Goal: Transaction & Acquisition: Purchase product/service

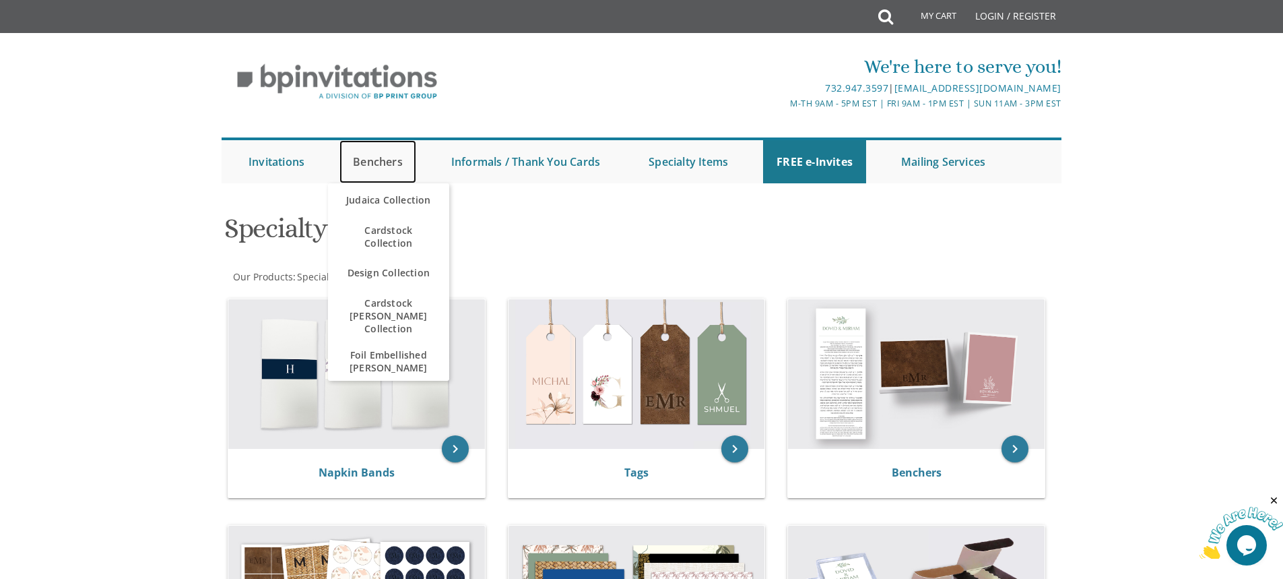
click at [360, 157] on link "Benchers" at bounding box center [378, 161] width 77 height 43
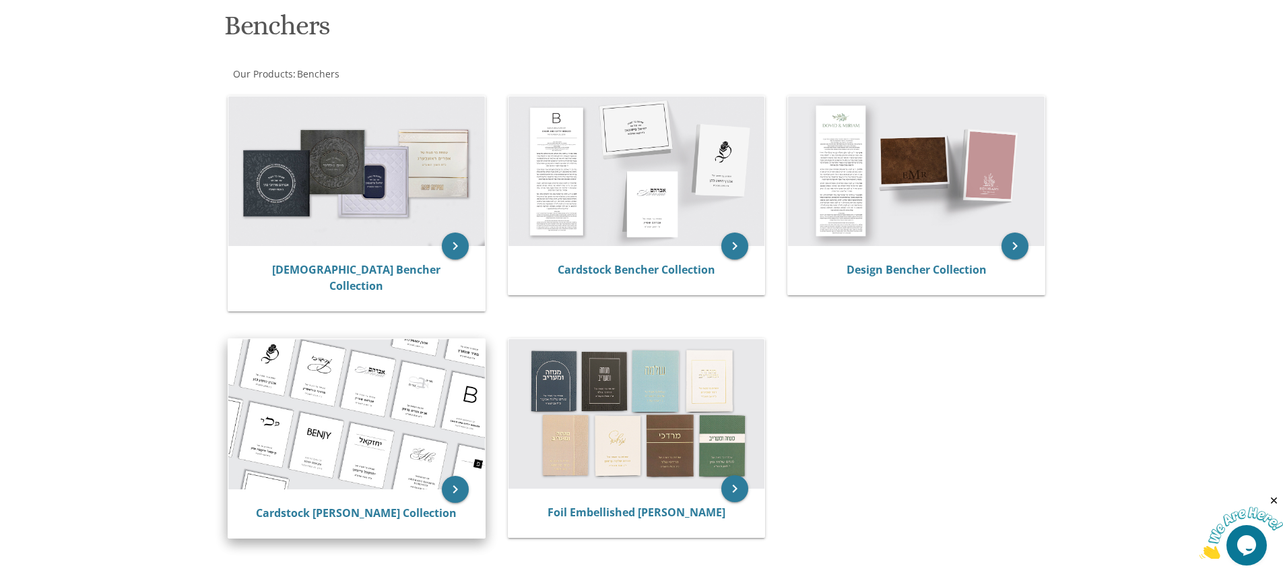
scroll to position [202, 0]
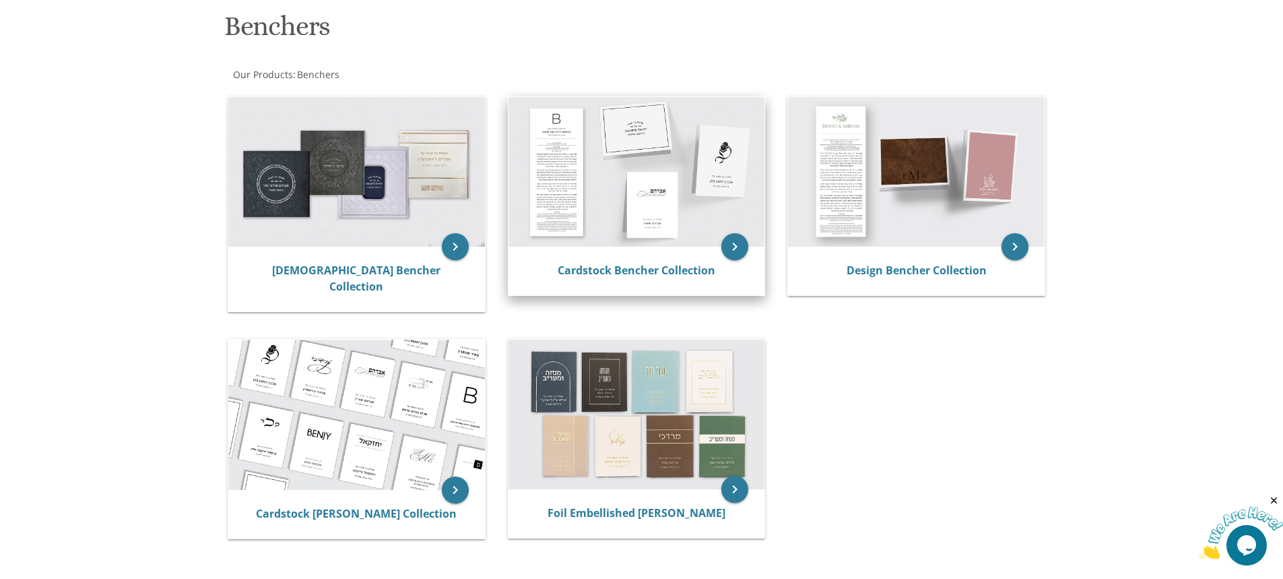
click at [591, 168] on img at bounding box center [637, 172] width 257 height 150
click at [628, 267] on link "Cardstock Bencher Collection" at bounding box center [637, 270] width 158 height 15
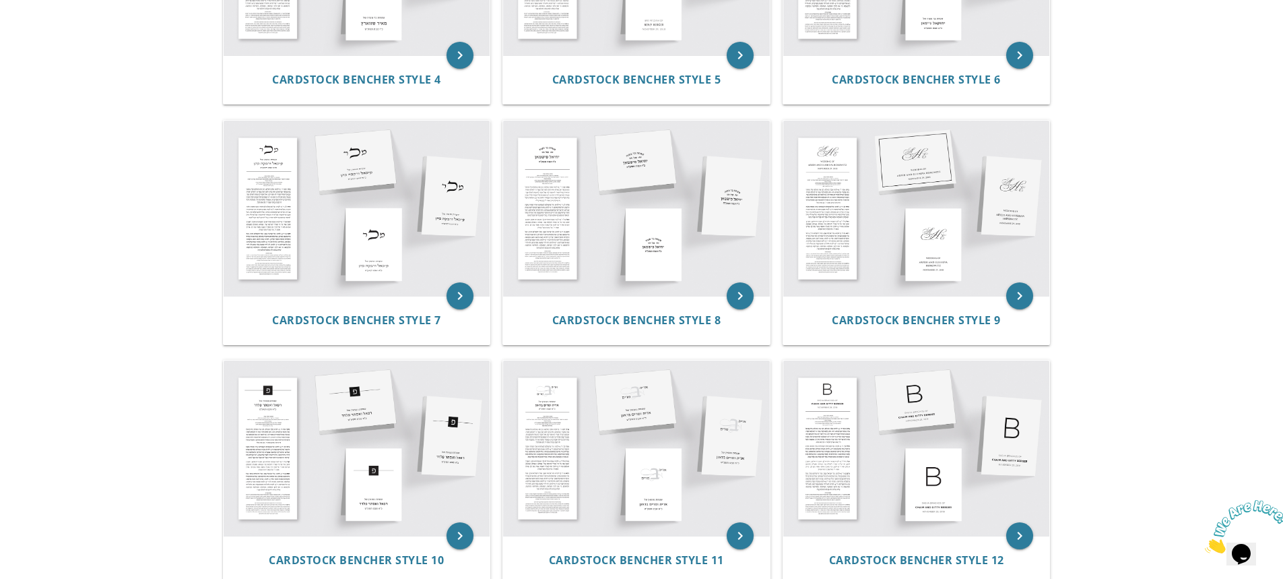
scroll to position [741, 0]
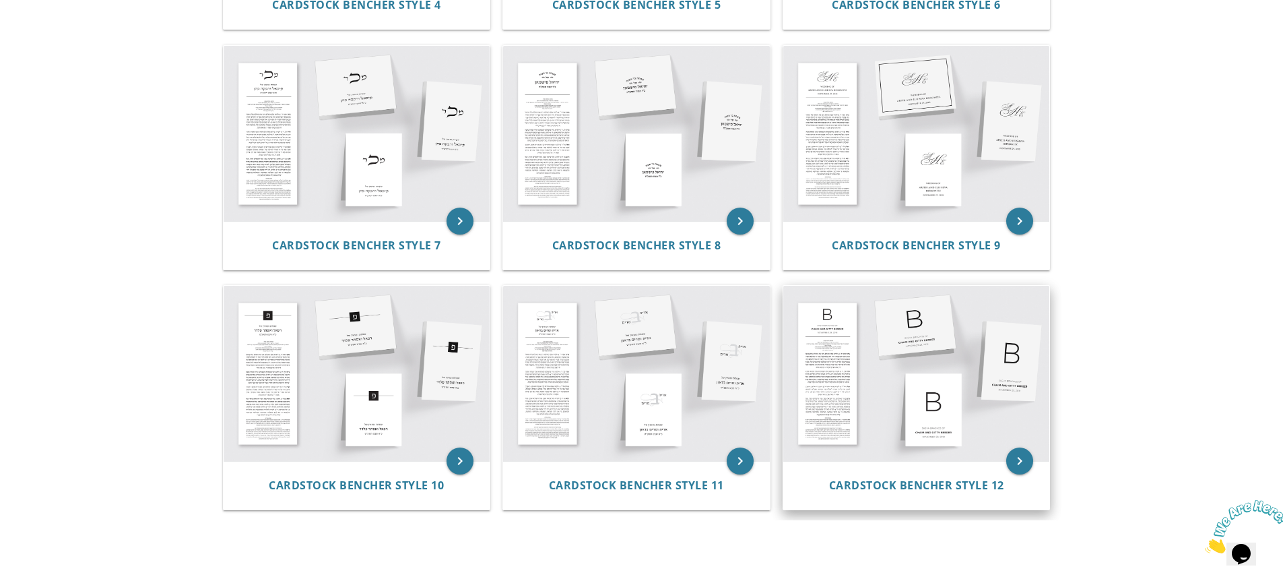
click at [843, 348] on img at bounding box center [916, 373] width 267 height 175
drag, startPoint x: 917, startPoint y: 474, endPoint x: 917, endPoint y: 484, distance: 10.1
click at [917, 474] on div "Cardstock Bencher Style 12" at bounding box center [916, 485] width 267 height 49
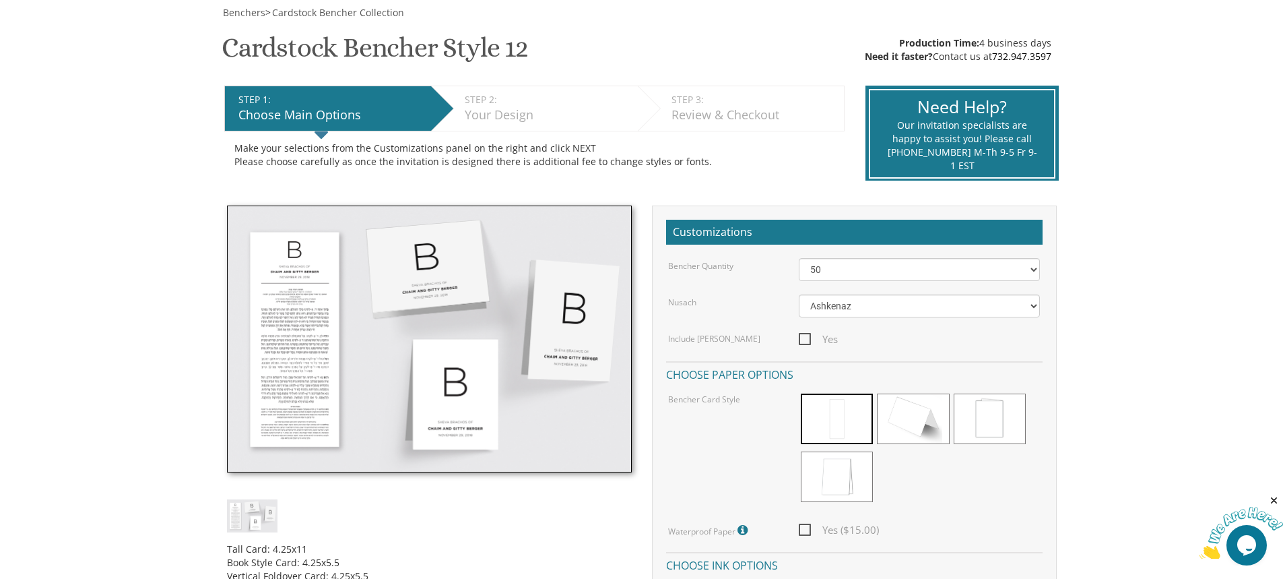
scroll to position [202, 0]
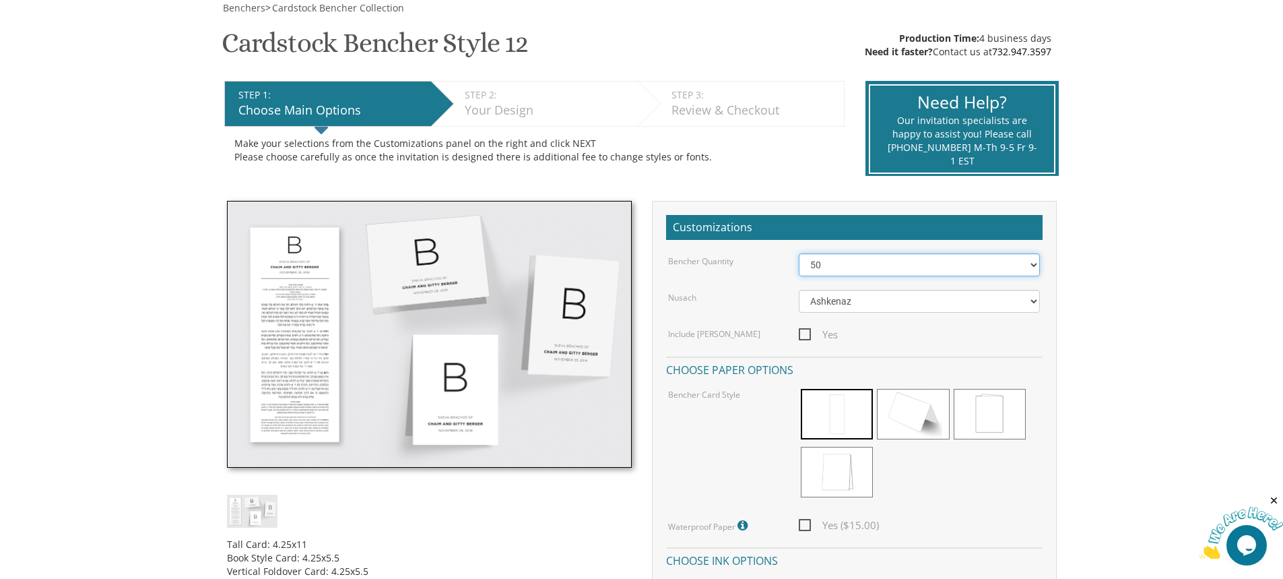
click at [948, 274] on select "50 60 70 80 90 100 125 150 175 200 225 250 275 300 325 350 375 400 425 450 475 …" at bounding box center [919, 264] width 241 height 23
click at [799, 253] on select "50 60 70 80 90 100 125 150 175 200 225 250 275 300 325 350 375 400 425 450 475 …" at bounding box center [919, 264] width 241 height 23
click at [284, 303] on img at bounding box center [429, 334] width 405 height 267
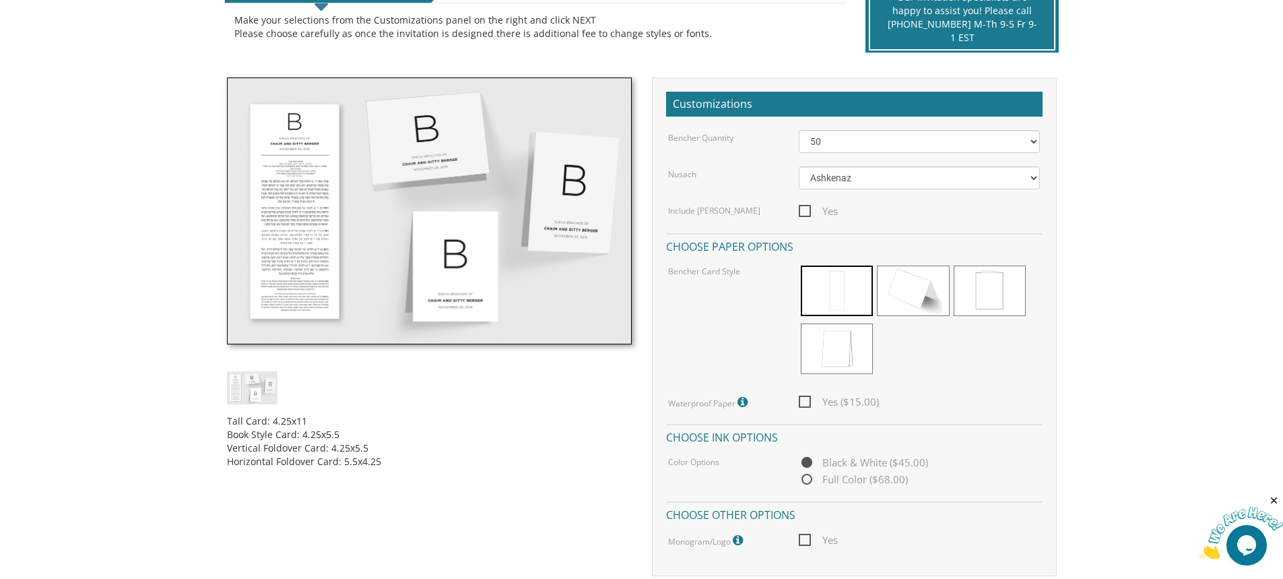
scroll to position [337, 0]
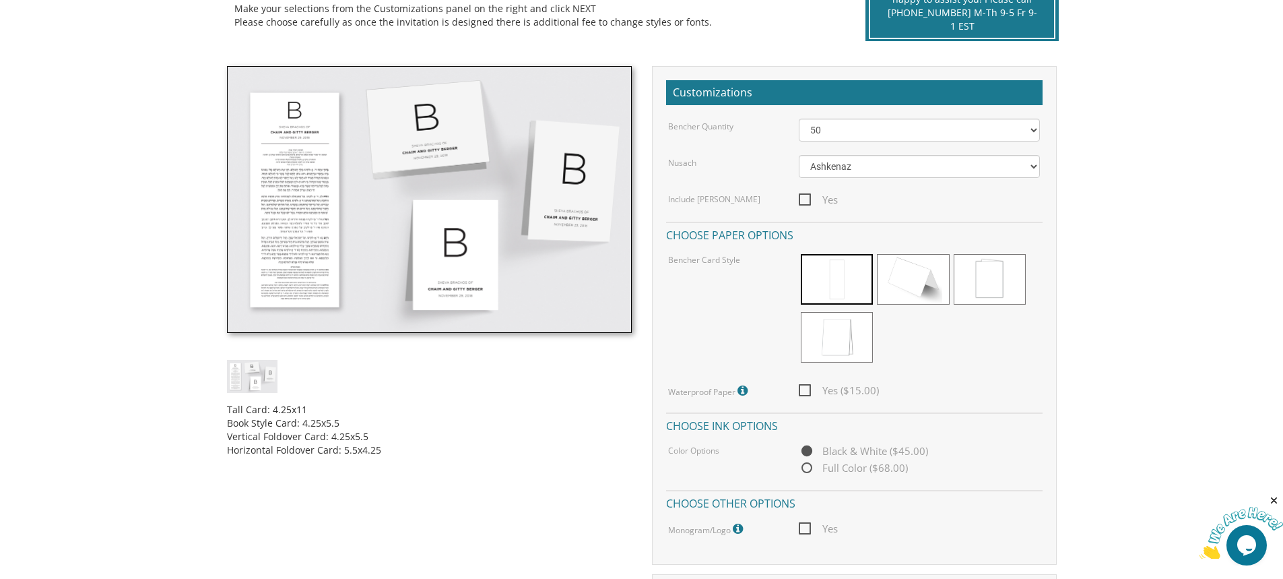
click at [801, 385] on span "Yes ($15.00)" at bounding box center [839, 390] width 80 height 17
click at [801, 385] on input "Yes ($15.00)" at bounding box center [803, 389] width 9 height 9
checkbox input "true"
click at [807, 474] on span "Full Color ($68.00)" at bounding box center [853, 467] width 109 height 17
click at [807, 473] on input "Full Color ($68.00)" at bounding box center [803, 468] width 9 height 9
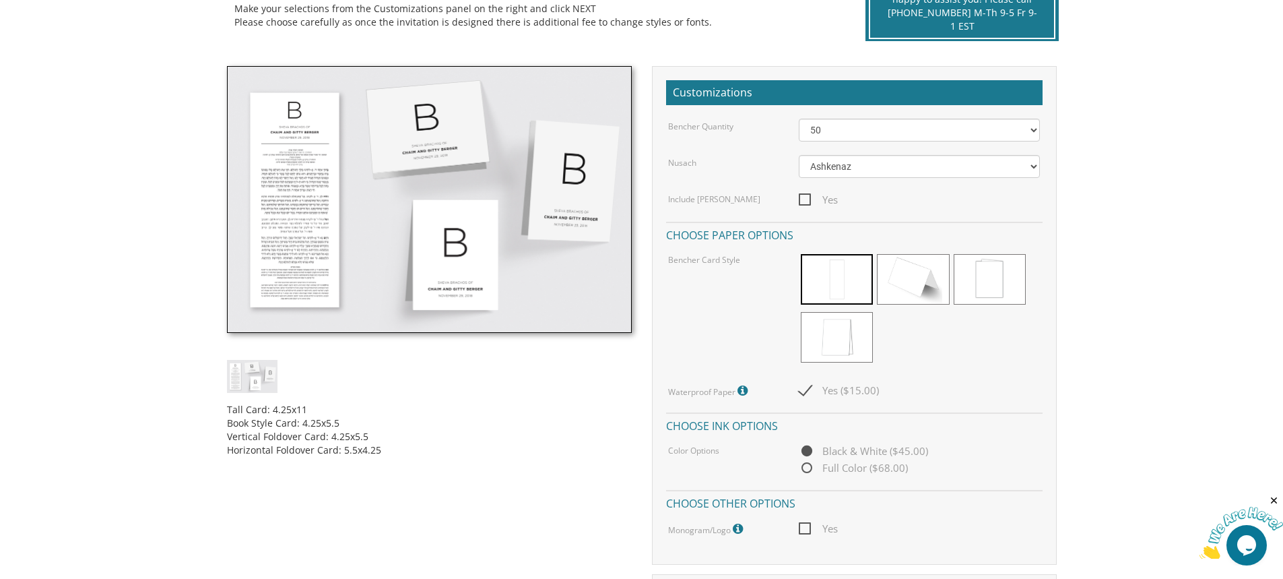
radio input "true"
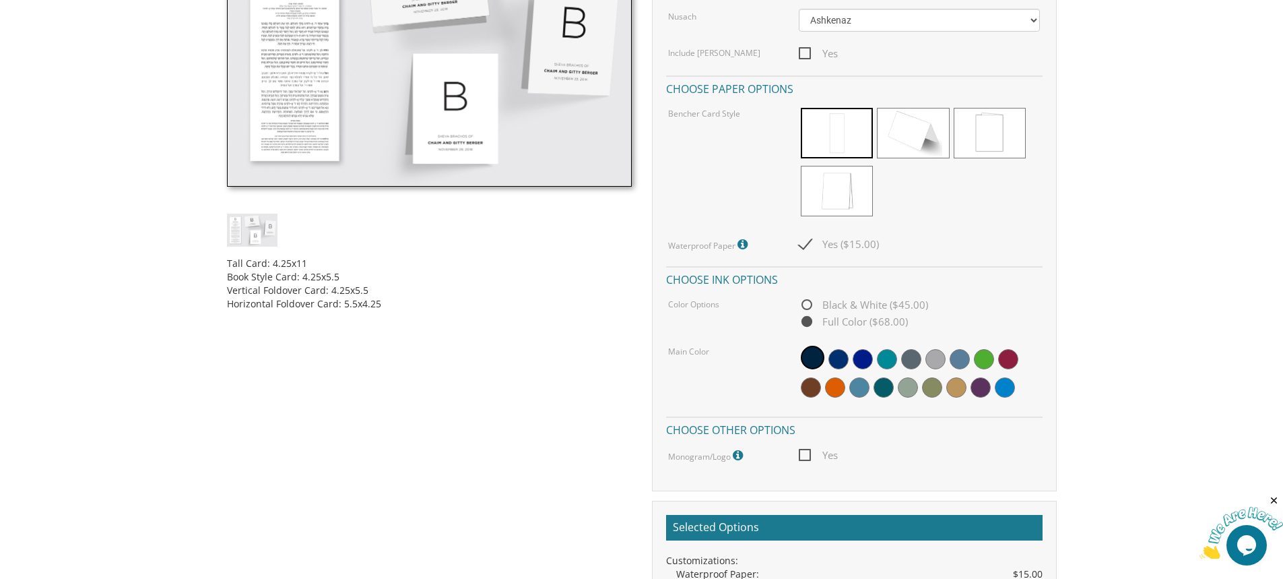
scroll to position [472, 0]
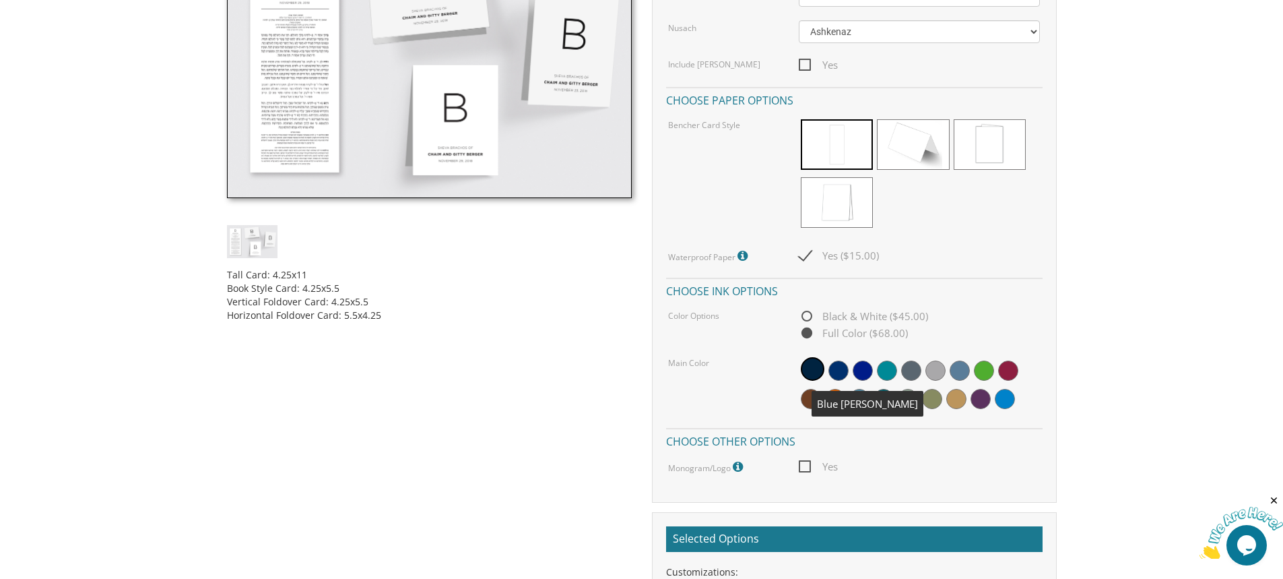
click at [845, 368] on span at bounding box center [839, 370] width 20 height 20
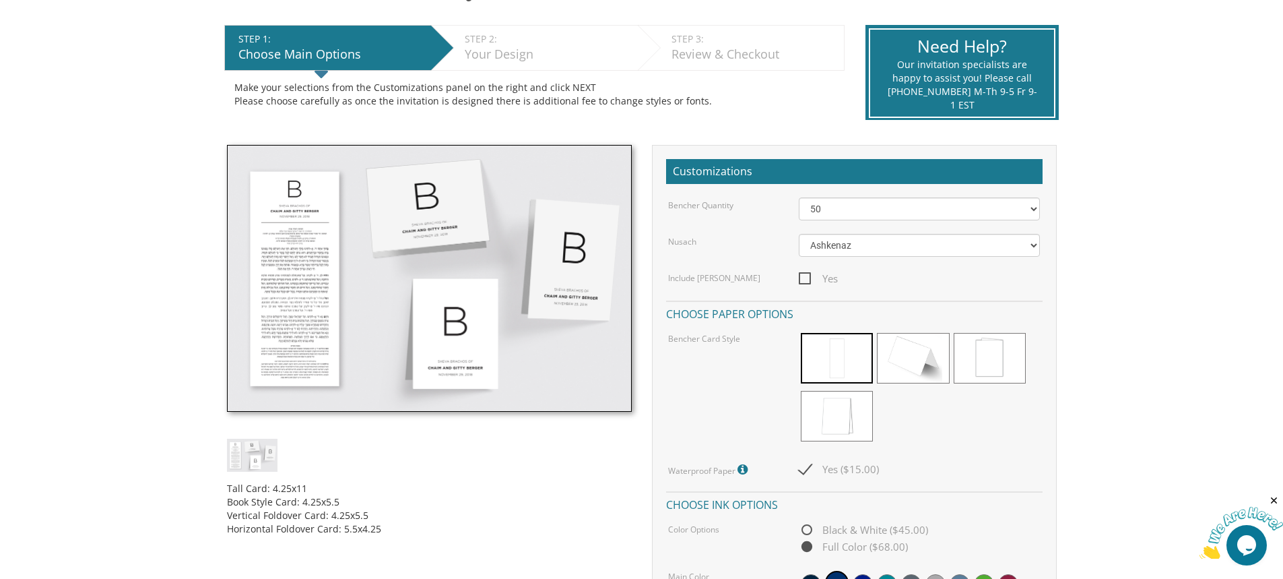
scroll to position [202, 0]
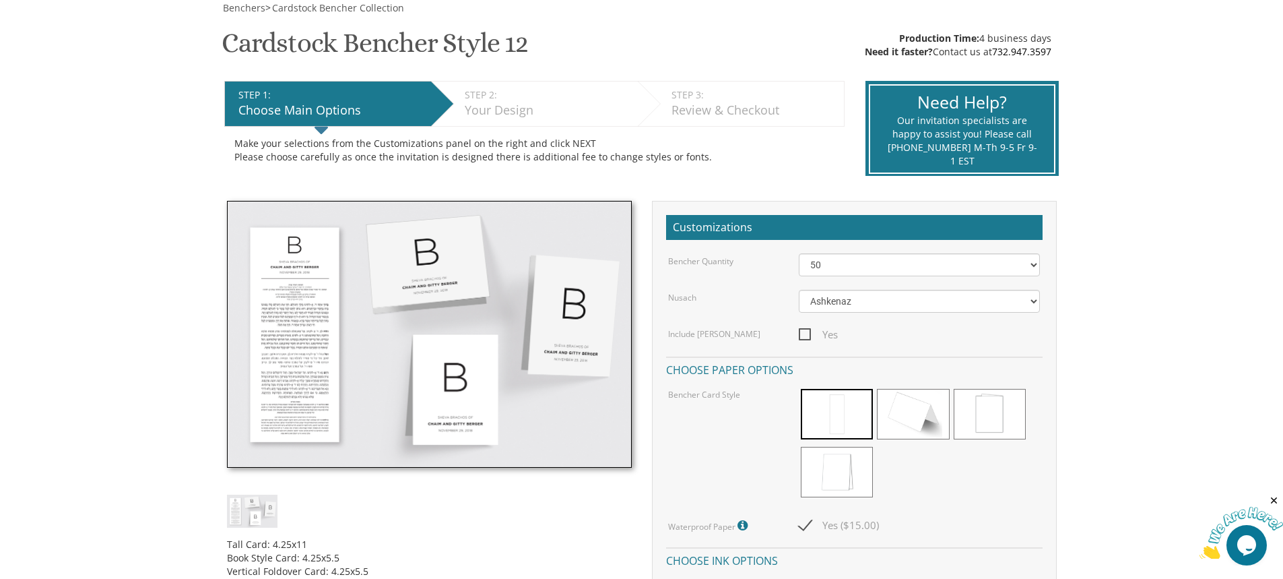
click at [312, 344] on img at bounding box center [429, 334] width 405 height 267
drag, startPoint x: 232, startPoint y: 459, endPoint x: 301, endPoint y: 275, distance: 196.6
click at [301, 275] on img at bounding box center [429, 334] width 405 height 267
click at [309, 260] on img at bounding box center [429, 334] width 405 height 267
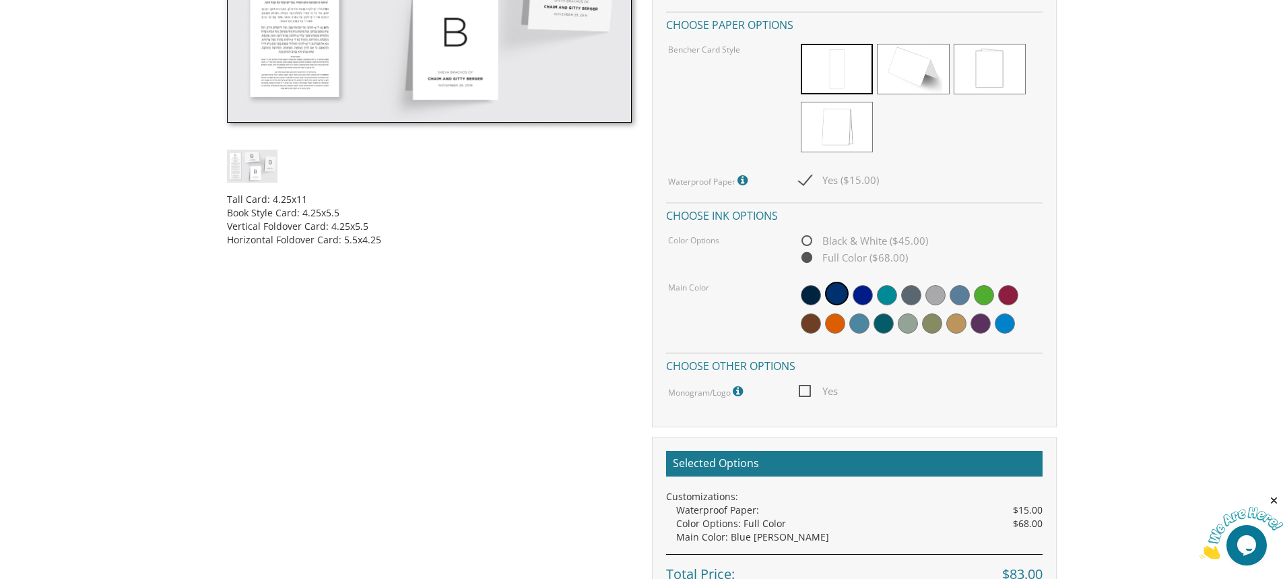
scroll to position [674, 0]
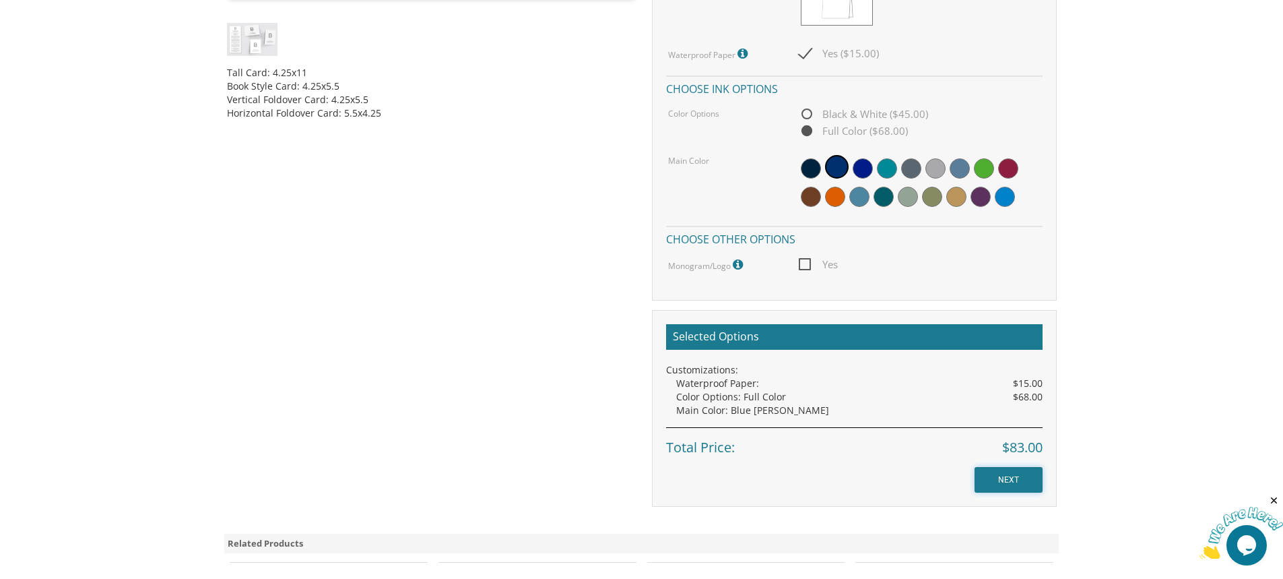
click at [1012, 483] on input "NEXT" at bounding box center [1009, 480] width 68 height 26
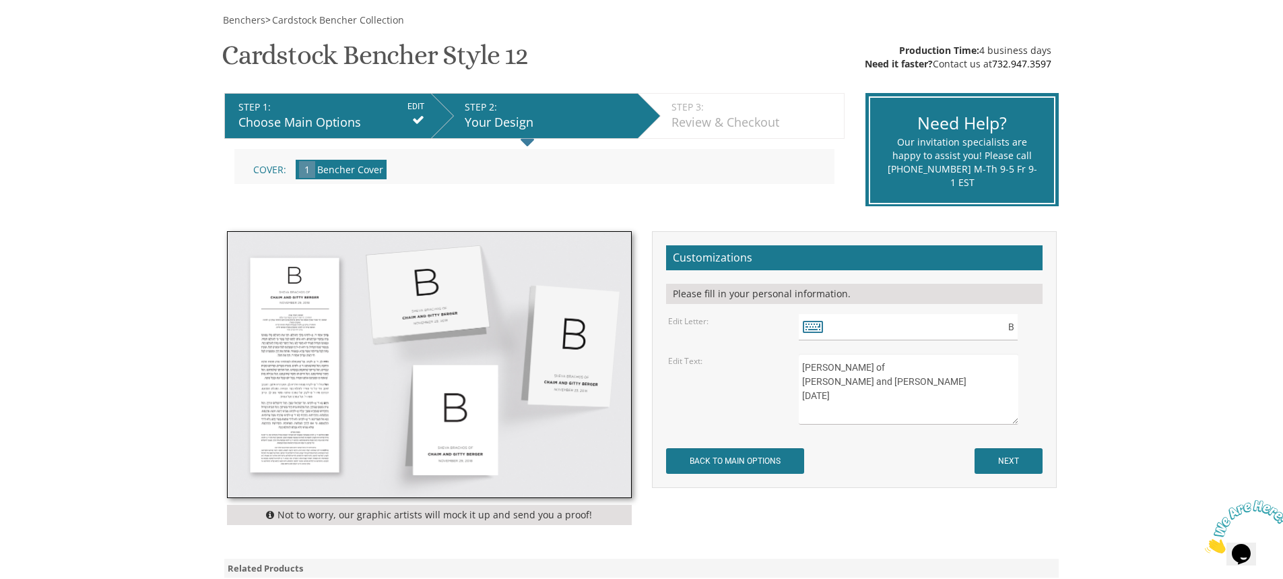
scroll to position [202, 0]
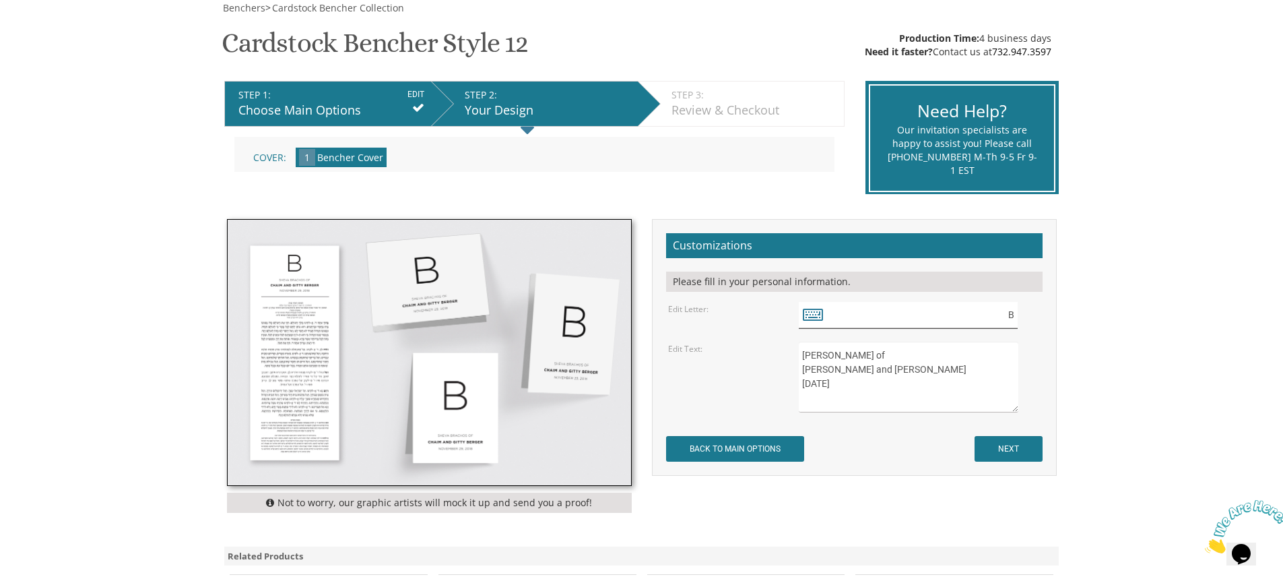
click at [882, 319] on input "B" at bounding box center [908, 315] width 219 height 26
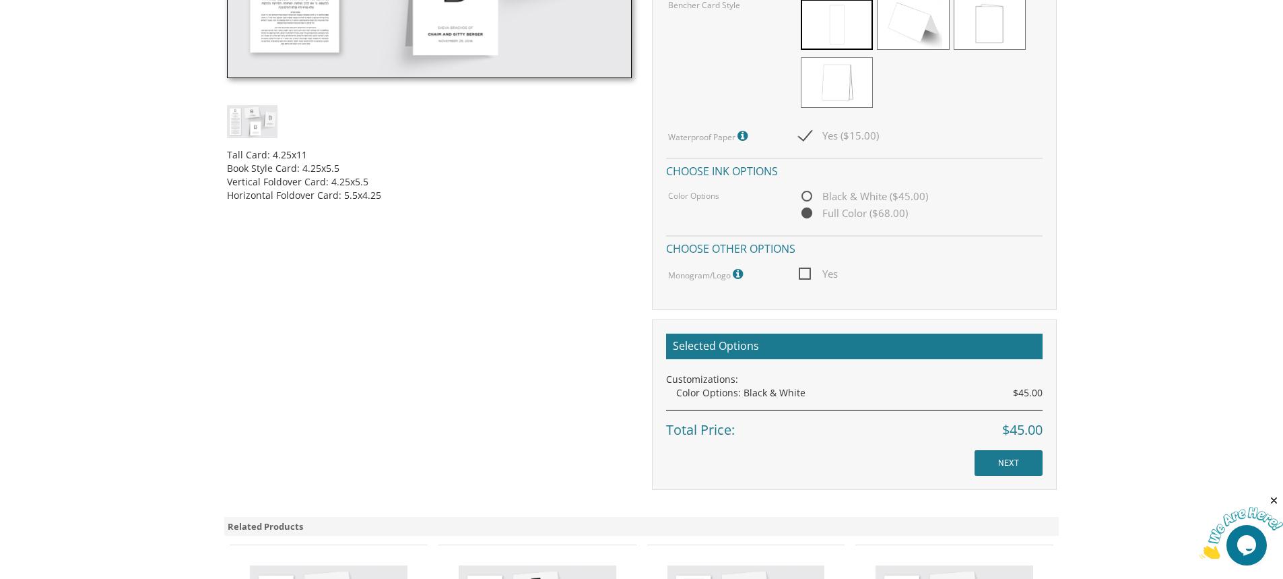
scroll to position [404, 0]
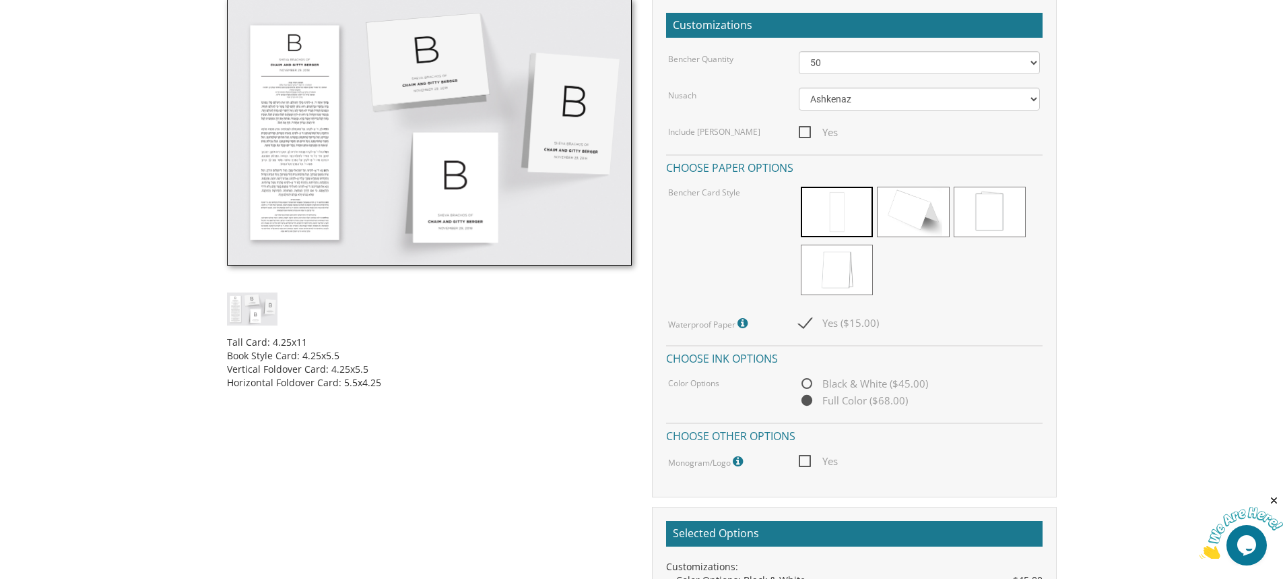
click at [814, 466] on span "Yes" at bounding box center [818, 461] width 39 height 17
click at [808, 464] on input "Yes" at bounding box center [803, 459] width 9 height 9
checkbox input "true"
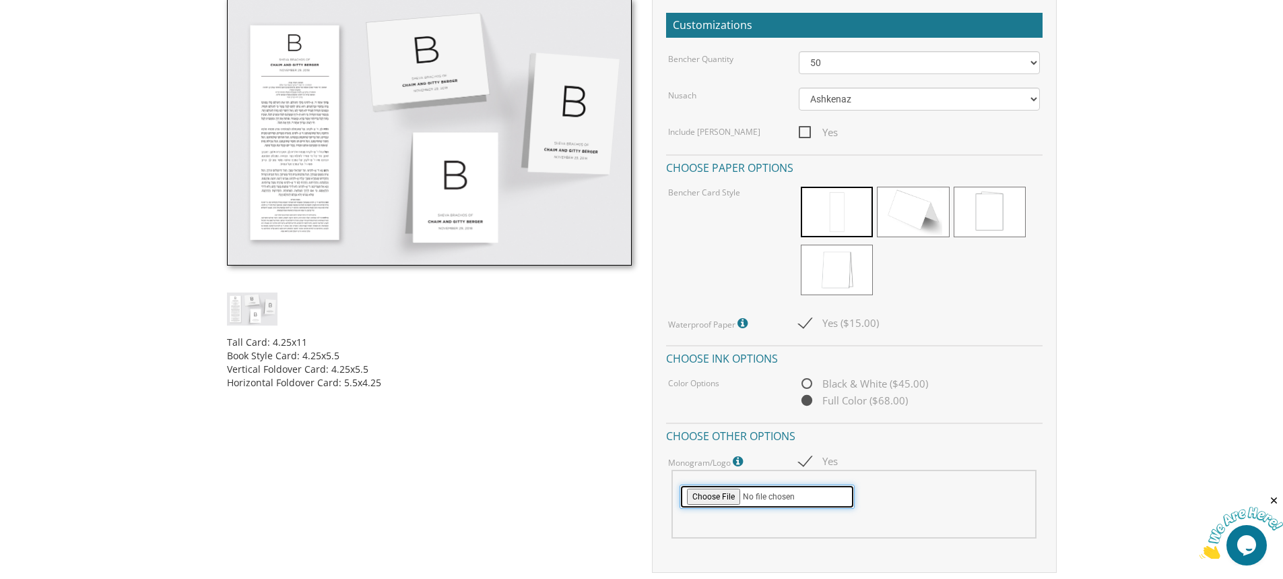
click at [717, 498] on input "file" at bounding box center [767, 496] width 175 height 24
type input "C:\fakepath\10302794_i7194881_image-8079.jpg"
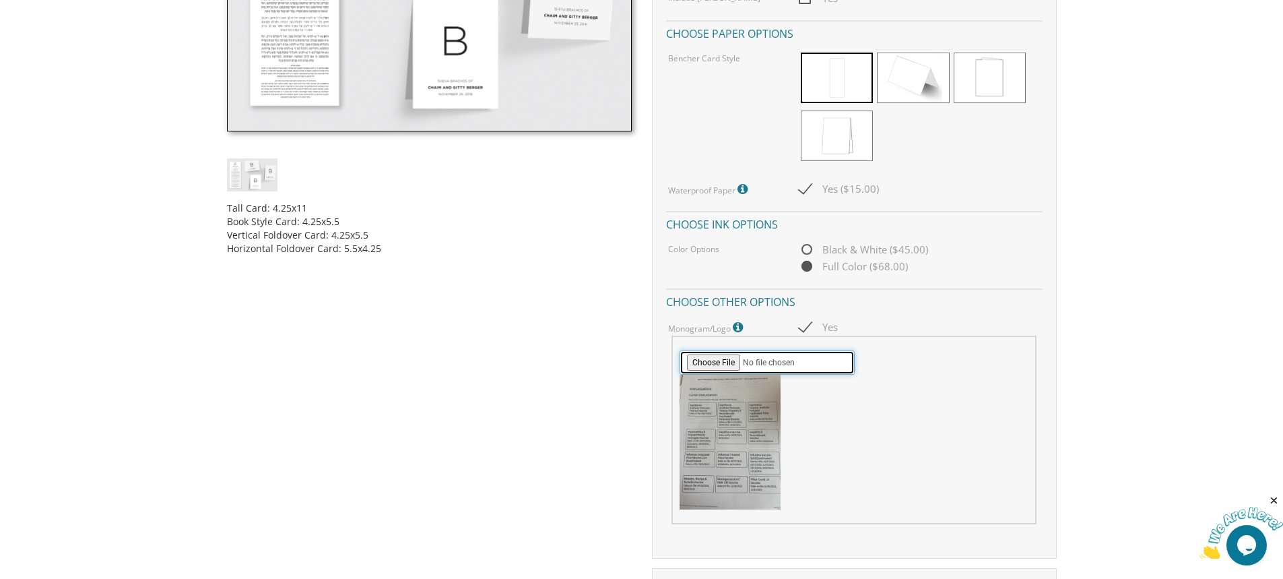
scroll to position [539, 0]
click at [721, 361] on input "file" at bounding box center [767, 362] width 175 height 24
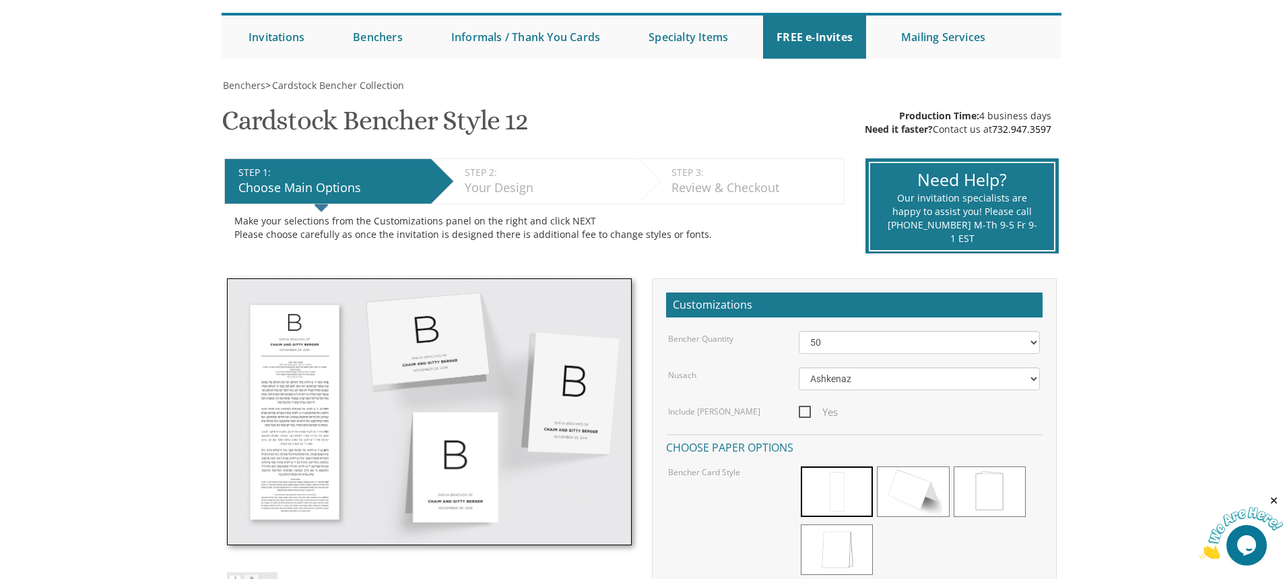
scroll to position [0, 0]
